Goal: Find specific page/section: Find specific page/section

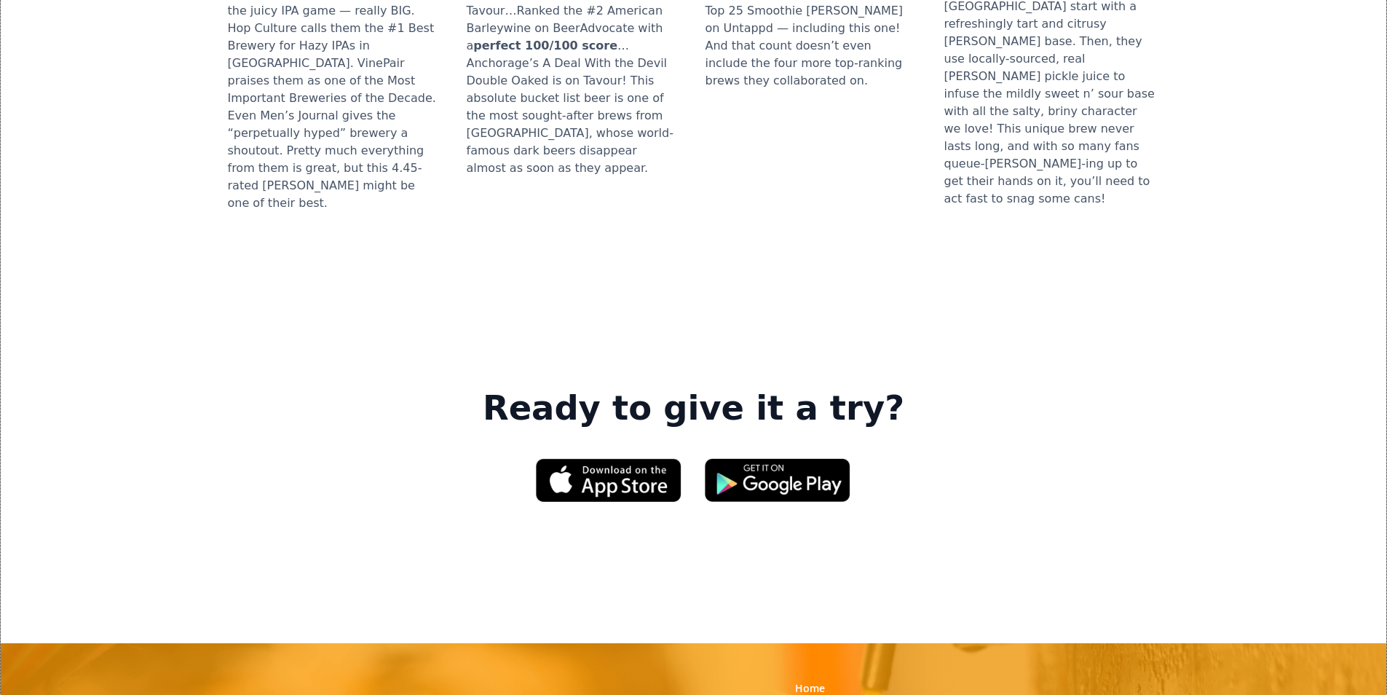
scroll to position [1966, 0]
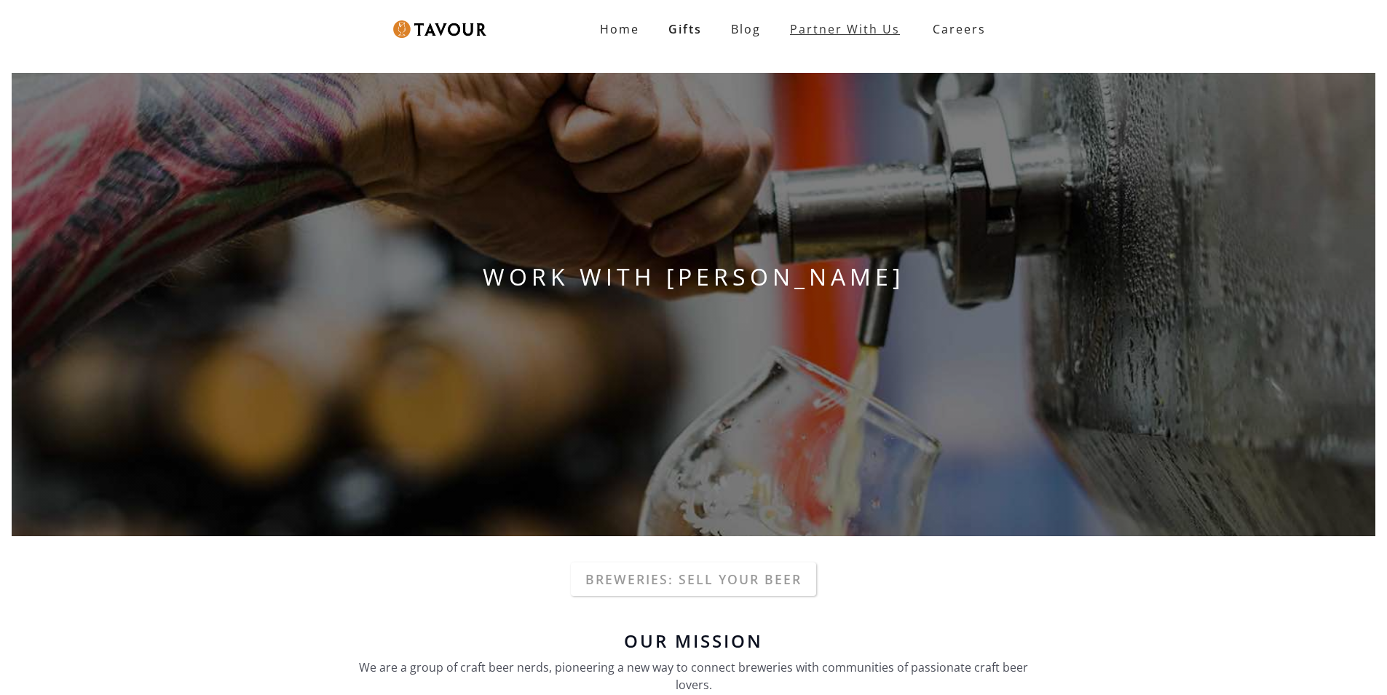
click at [909, 20] on link "Partner With Us" at bounding box center [844, 29] width 139 height 29
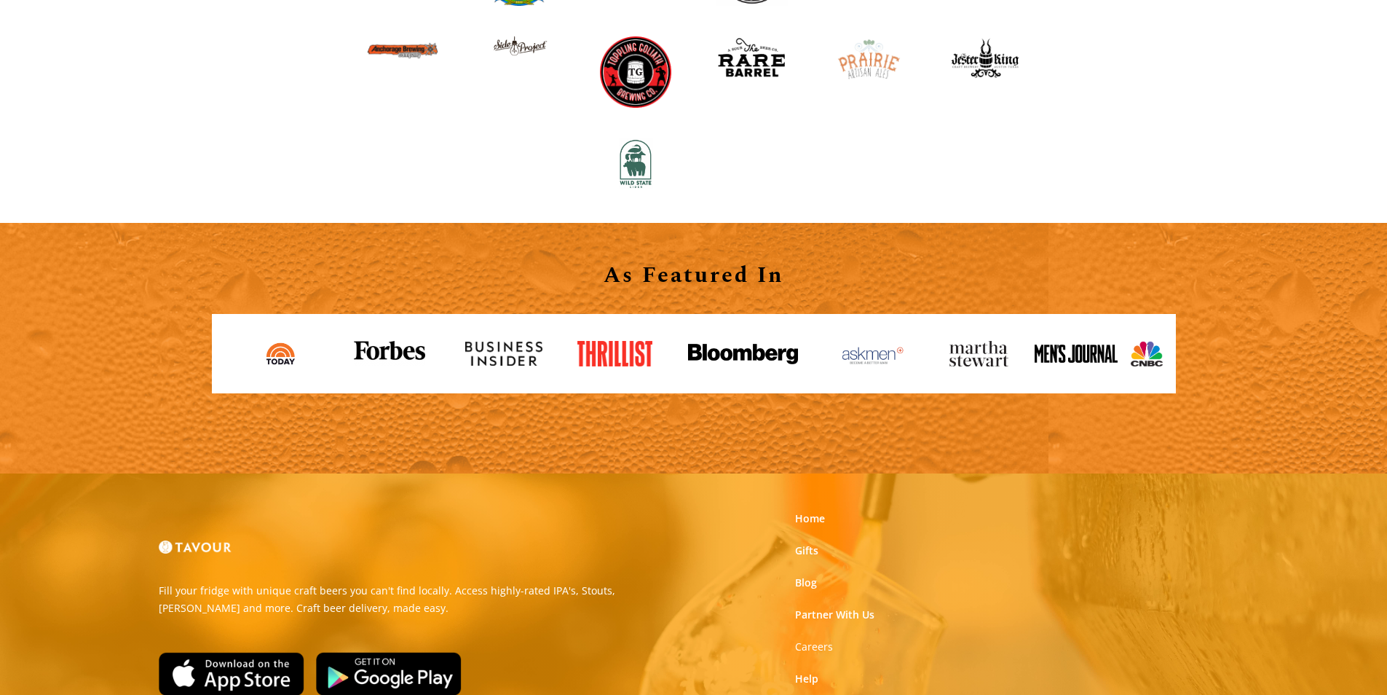
scroll to position [1607, 0]
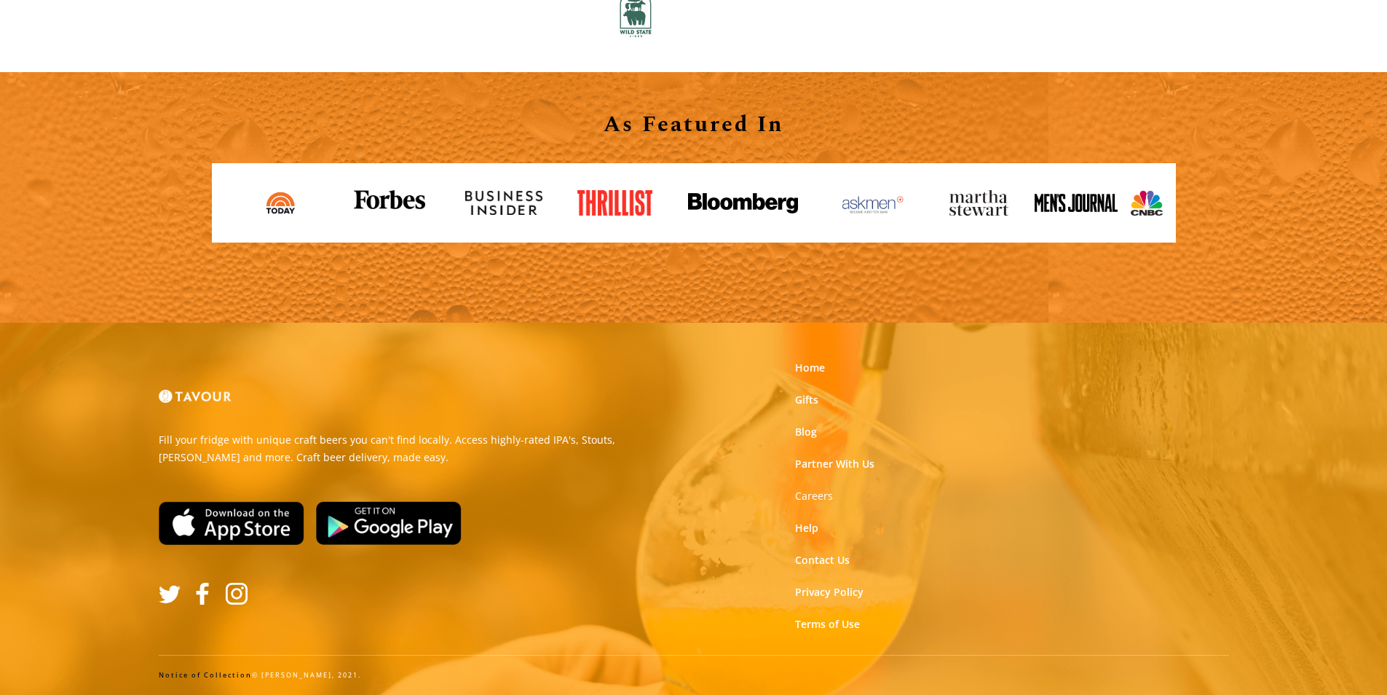
drag, startPoint x: 937, startPoint y: 357, endPoint x: 923, endPoint y: 397, distance: 41.7
click at [809, 499] on strong "Careers" at bounding box center [814, 496] width 38 height 14
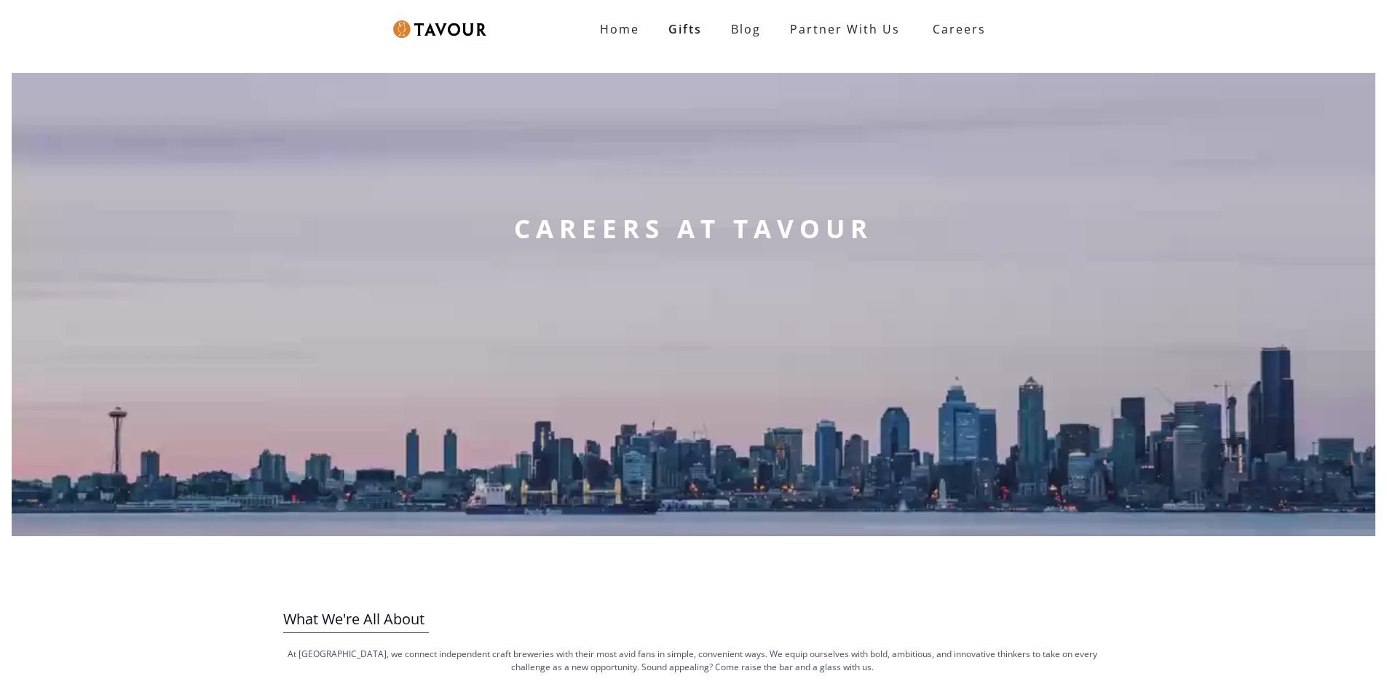
click at [842, 593] on div "What We're All About At [GEOGRAPHIC_DATA], we connect independent craft breweri…" at bounding box center [693, 654] width 1387 height 213
